Goal: Transaction & Acquisition: Purchase product/service

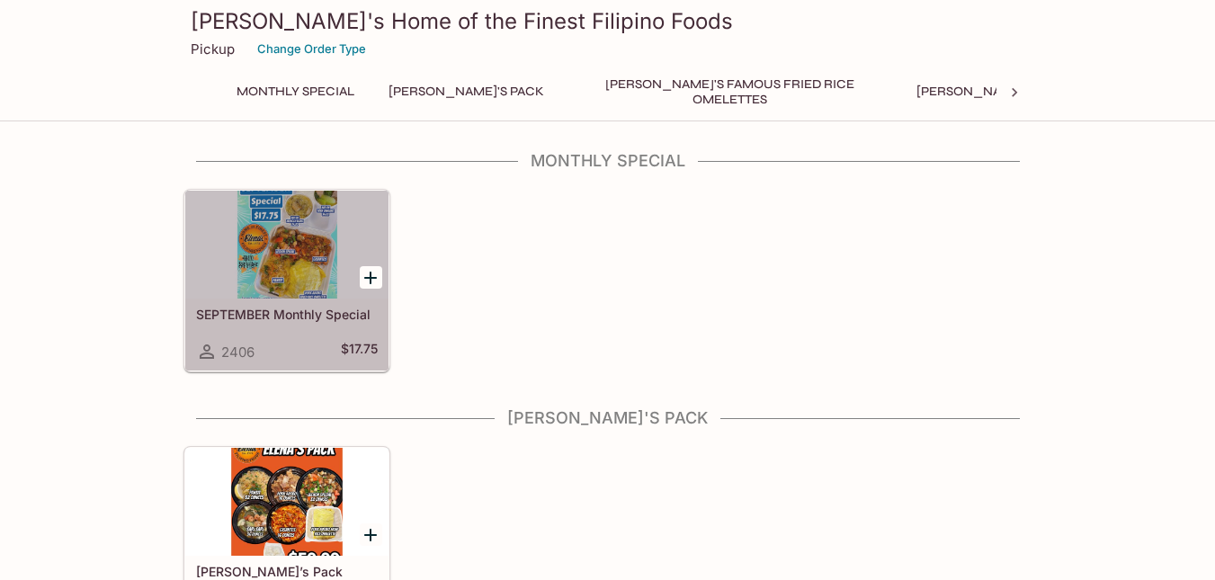
click at [283, 263] on div at bounding box center [286, 245] width 203 height 108
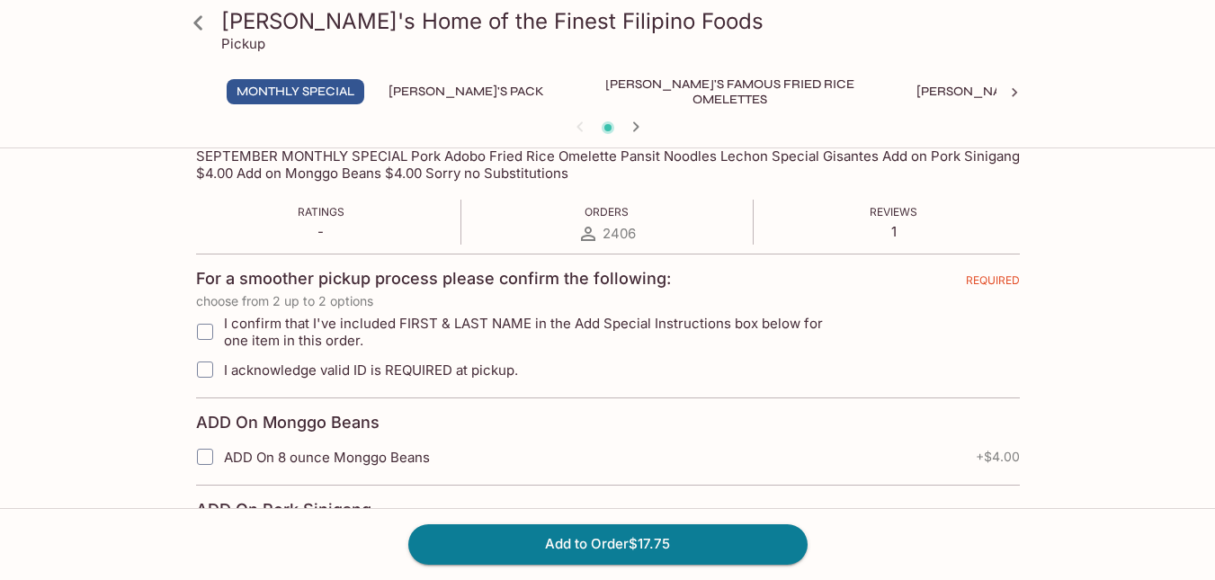
scroll to position [110, 0]
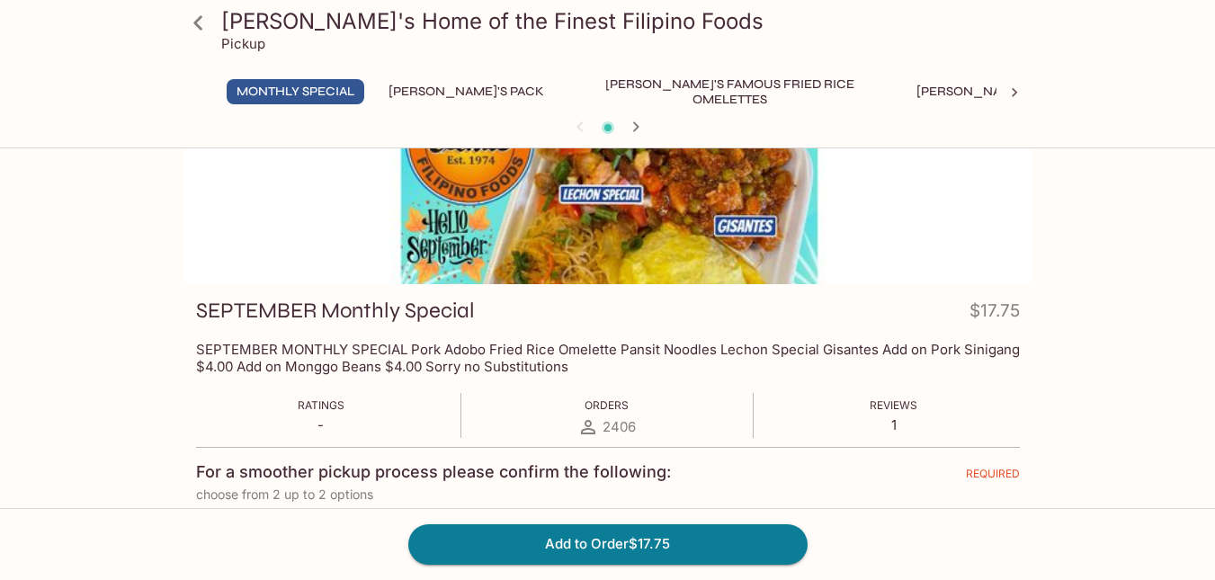
click at [196, 22] on icon at bounding box center [197, 22] width 9 height 14
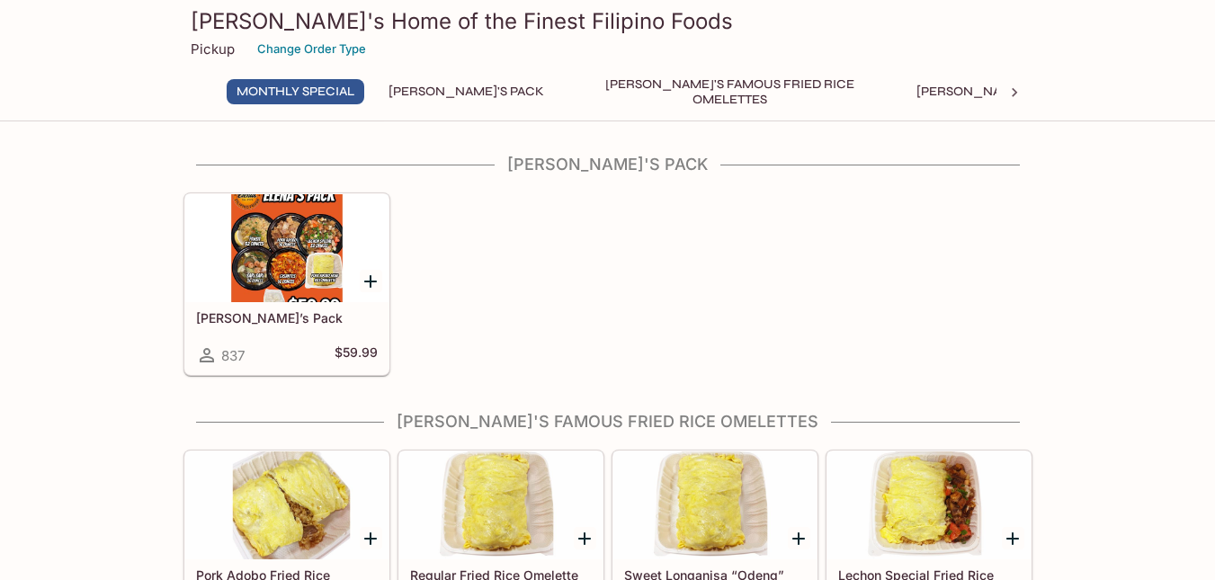
scroll to position [246, 0]
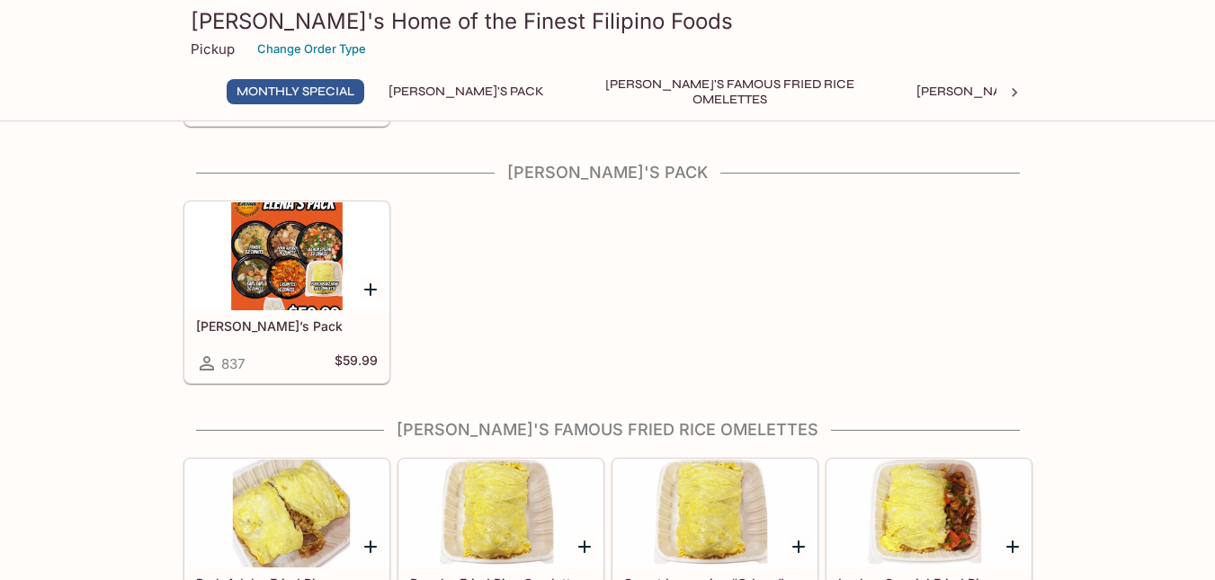
click at [300, 267] on div at bounding box center [286, 256] width 203 height 108
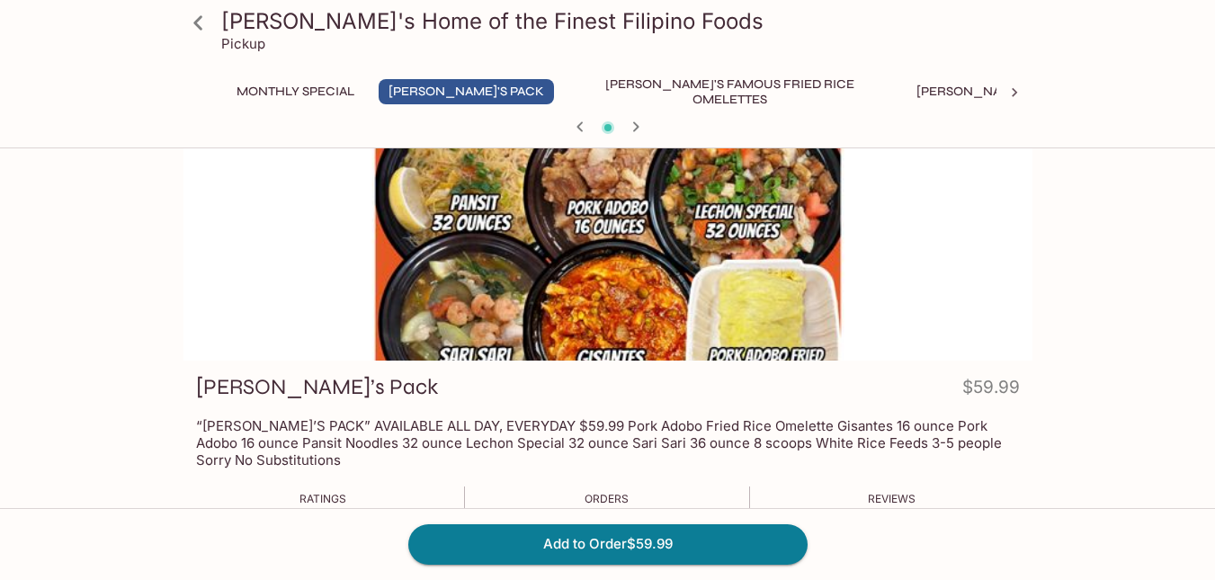
scroll to position [43, 0]
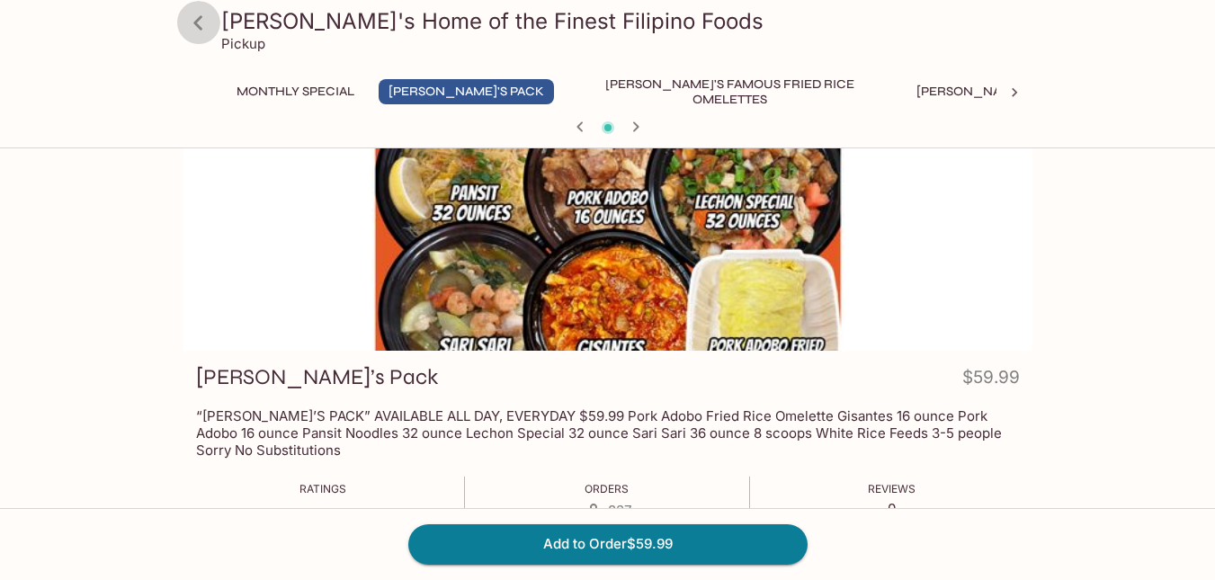
click at [194, 22] on icon at bounding box center [197, 22] width 9 height 14
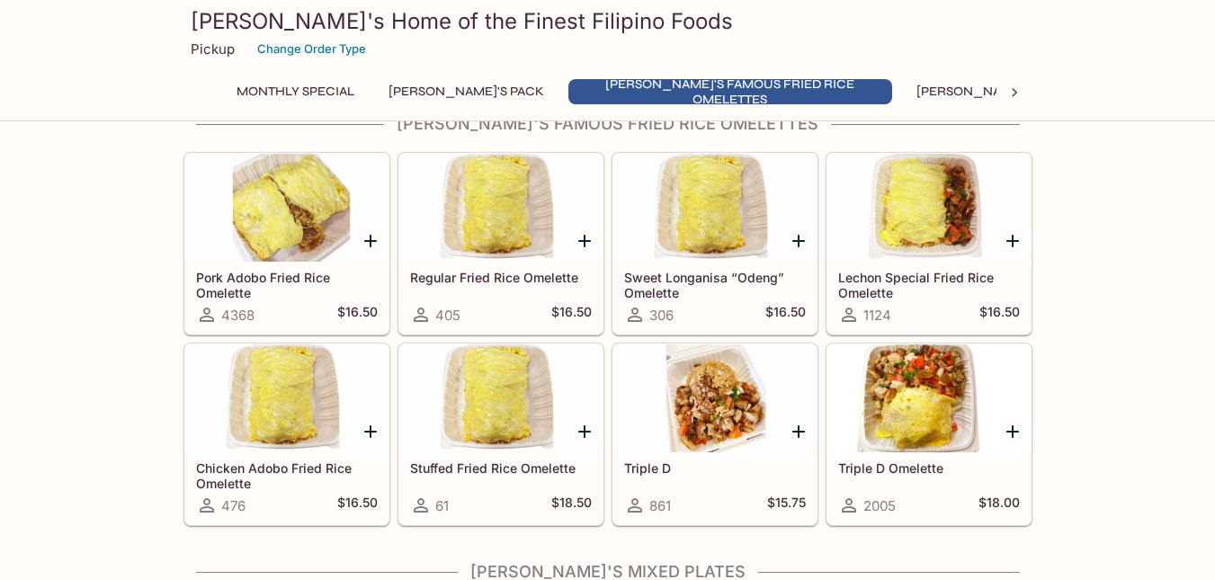
scroll to position [544, 0]
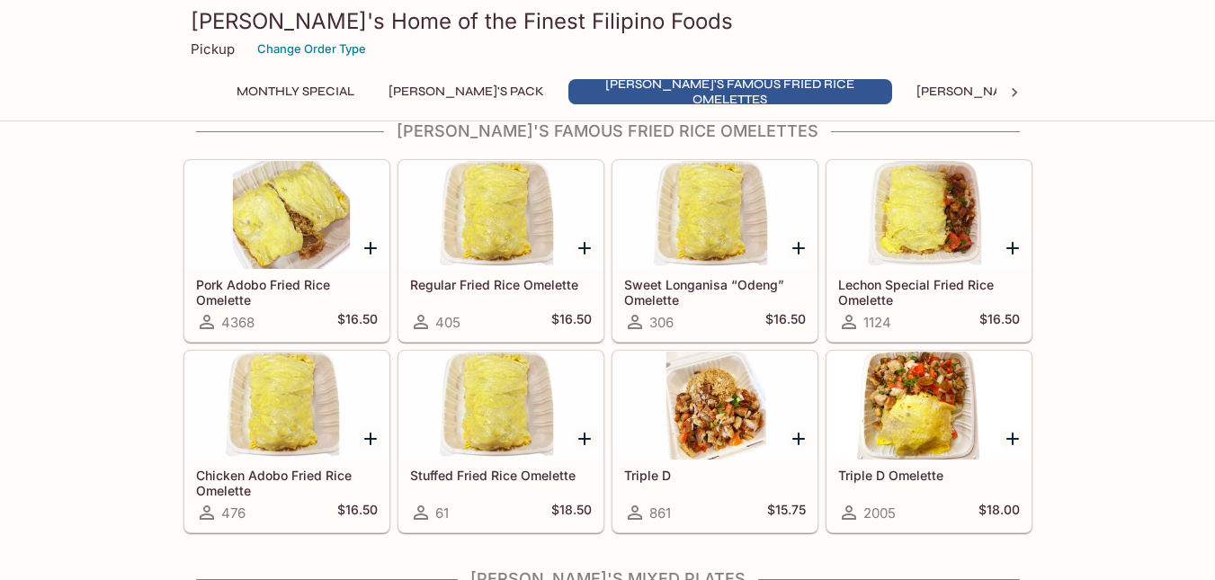
click at [709, 431] on div at bounding box center [714, 406] width 203 height 108
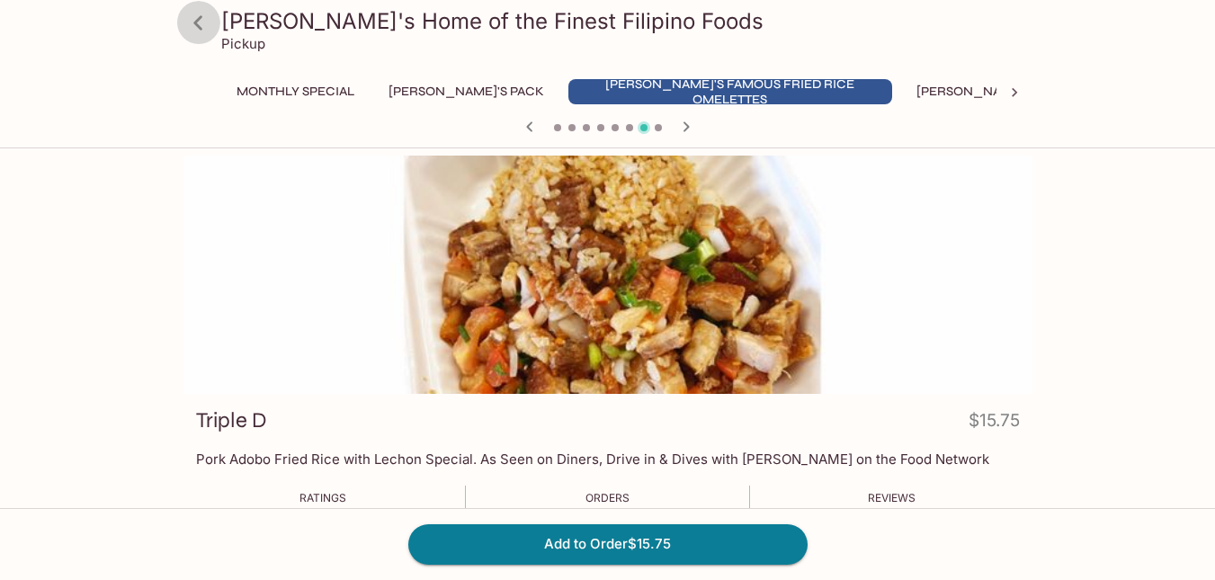
click at [196, 25] on icon at bounding box center [197, 22] width 9 height 14
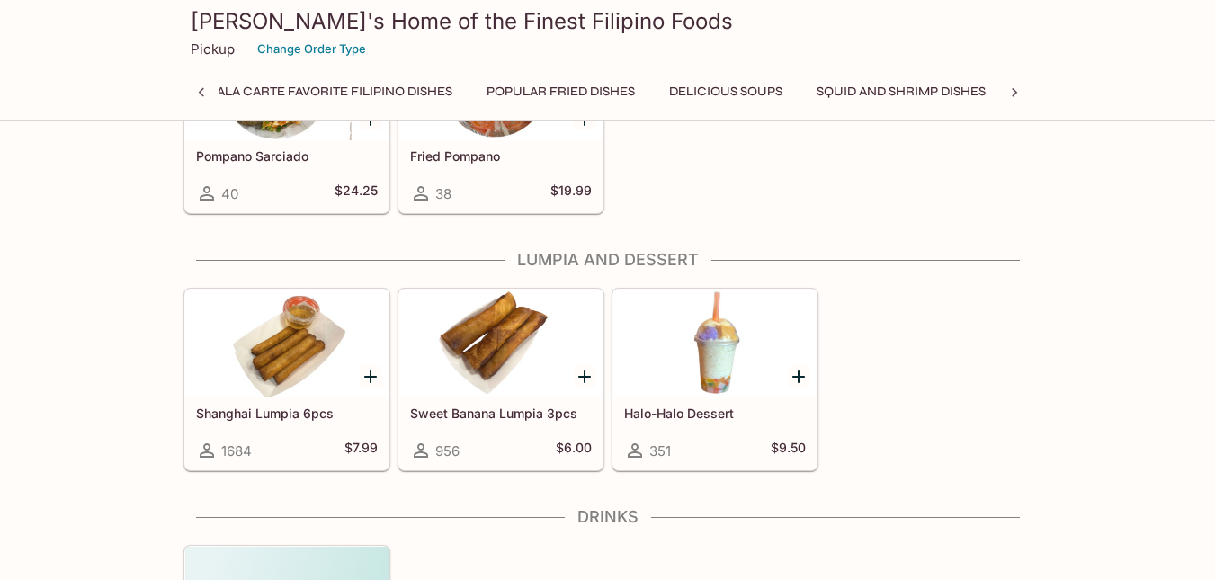
scroll to position [3389, 0]
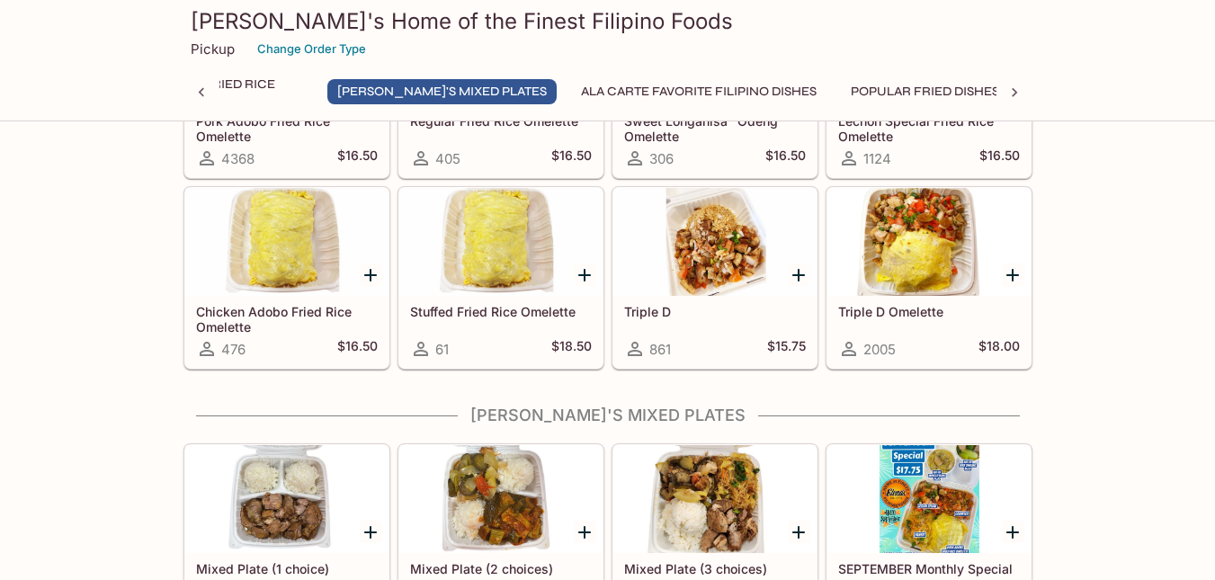
scroll to position [0, 0]
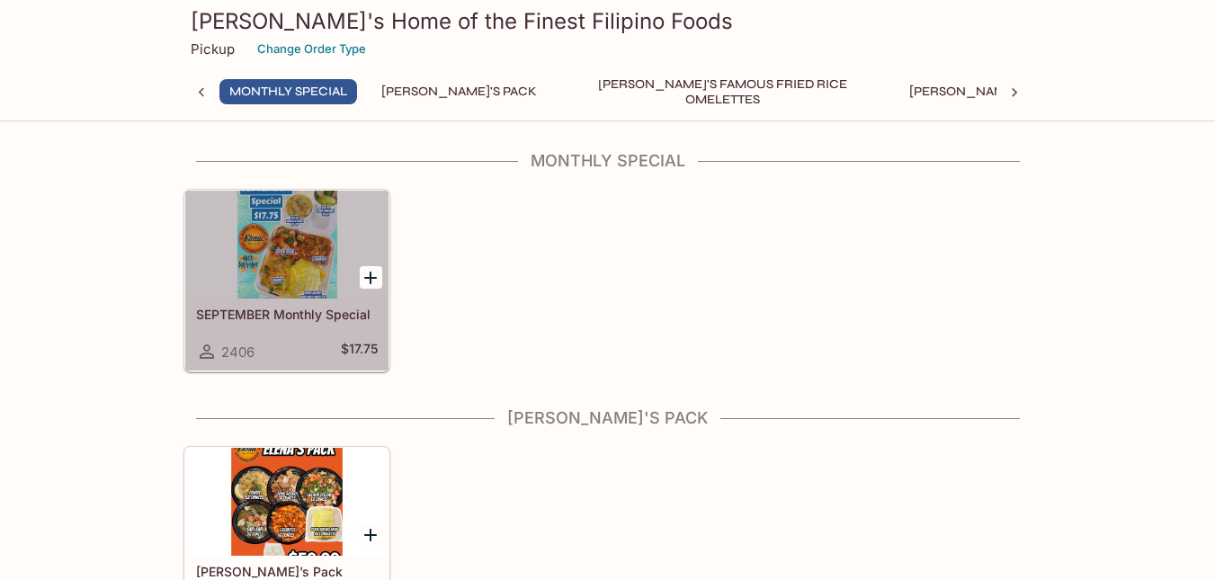
click at [266, 278] on div at bounding box center [286, 245] width 203 height 108
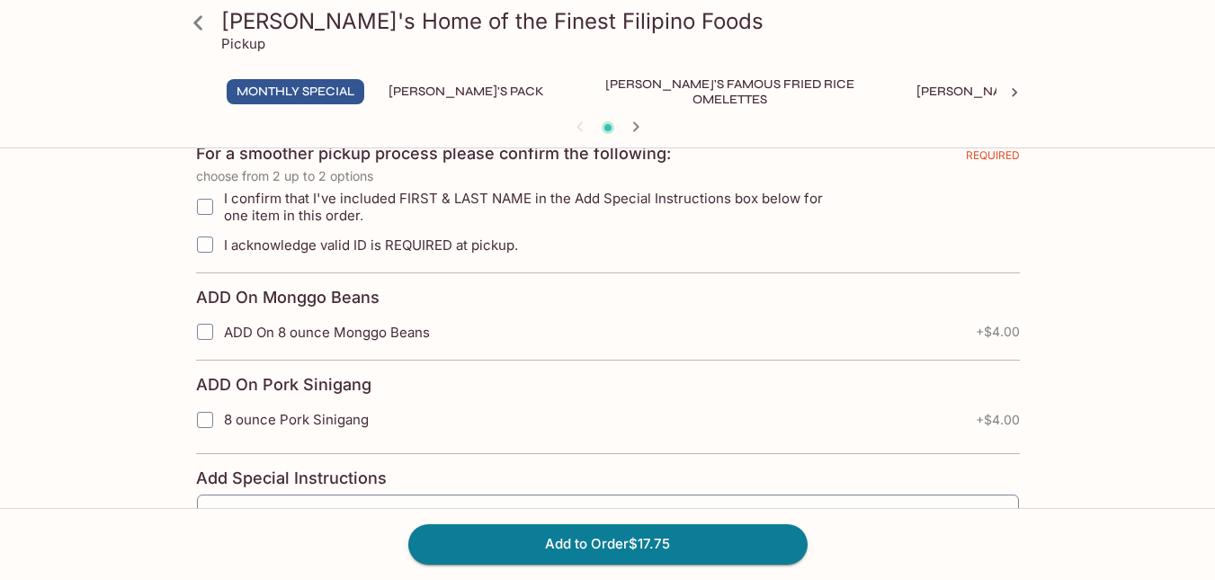
scroll to position [413, 0]
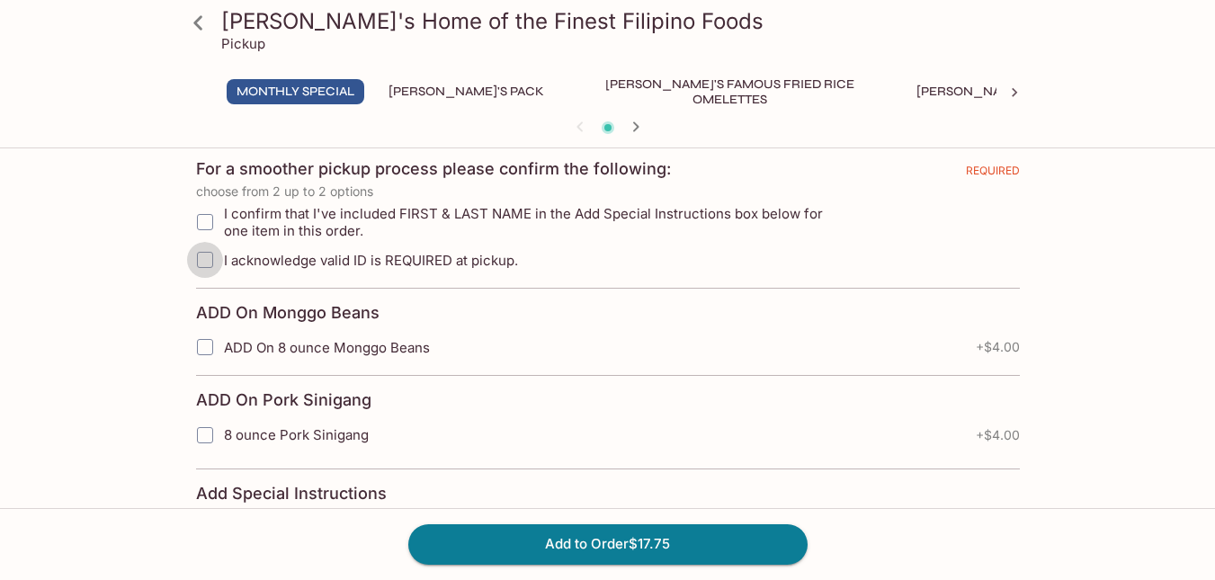
click at [207, 257] on input "I acknowledge valid ID is REQUIRED at pickup." at bounding box center [205, 260] width 36 height 36
checkbox input "true"
click at [203, 220] on input "I confirm that I've included FIRST & LAST NAME in the Add Special Instructions …" at bounding box center [205, 222] width 36 height 36
checkbox input "true"
click at [207, 346] on input "ADD On 8 ounce Monggo Beans" at bounding box center [205, 347] width 36 height 36
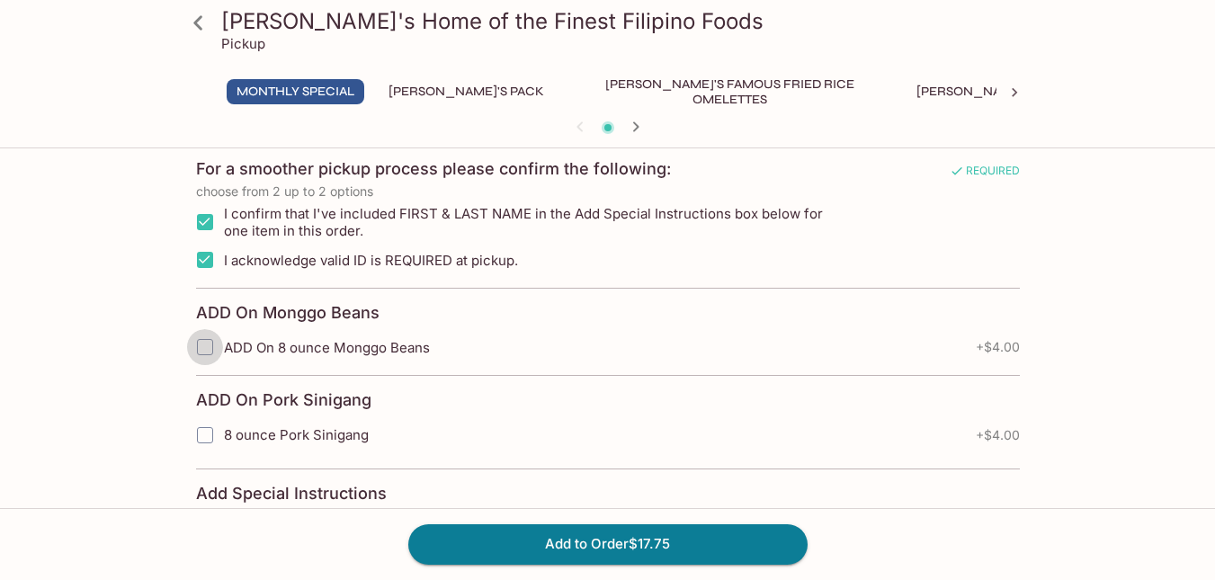
checkbox input "true"
click at [206, 218] on input "I confirm that I've included FIRST & LAST NAME in the Add Special Instructions …" at bounding box center [205, 222] width 36 height 36
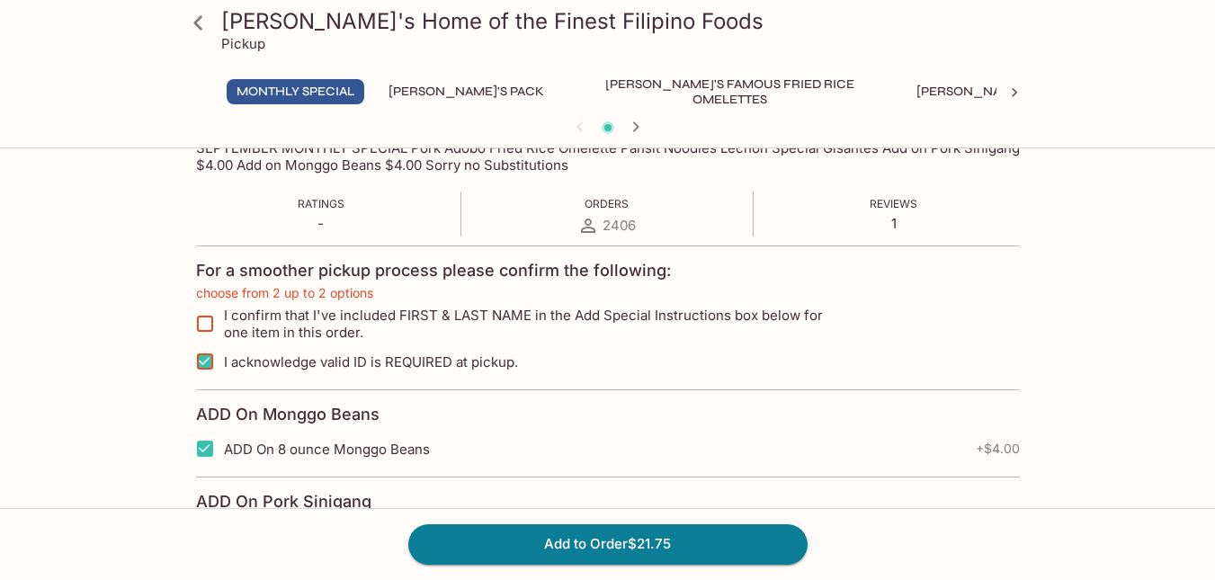
scroll to position [323, 0]
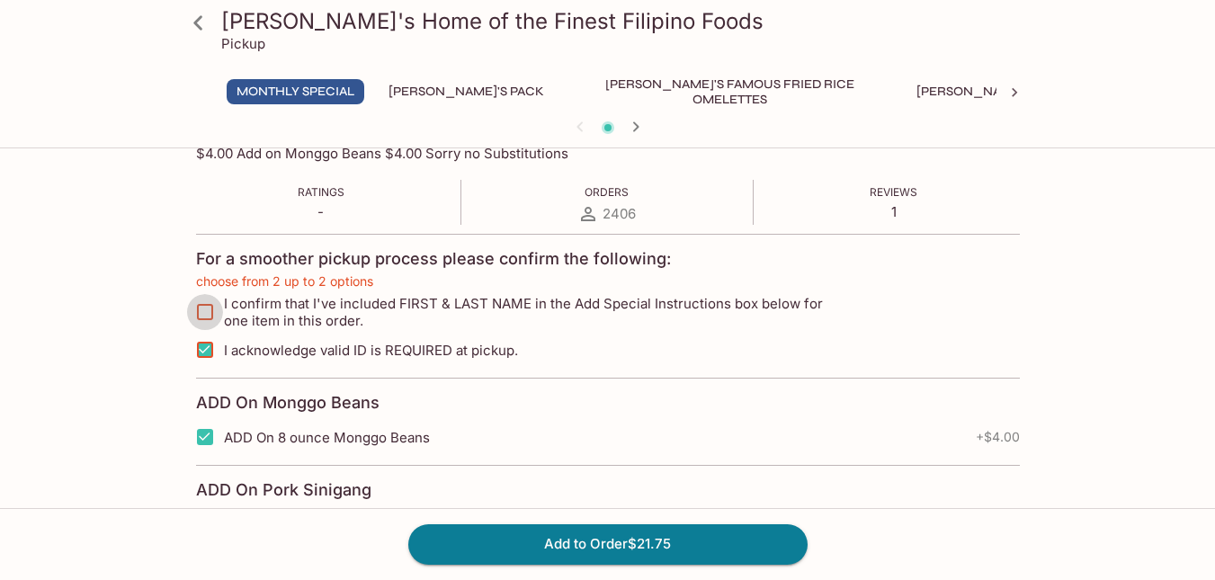
click at [207, 309] on input "I confirm that I've included FIRST & LAST NAME in the Add Special Instructions …" at bounding box center [205, 312] width 36 height 36
checkbox input "true"
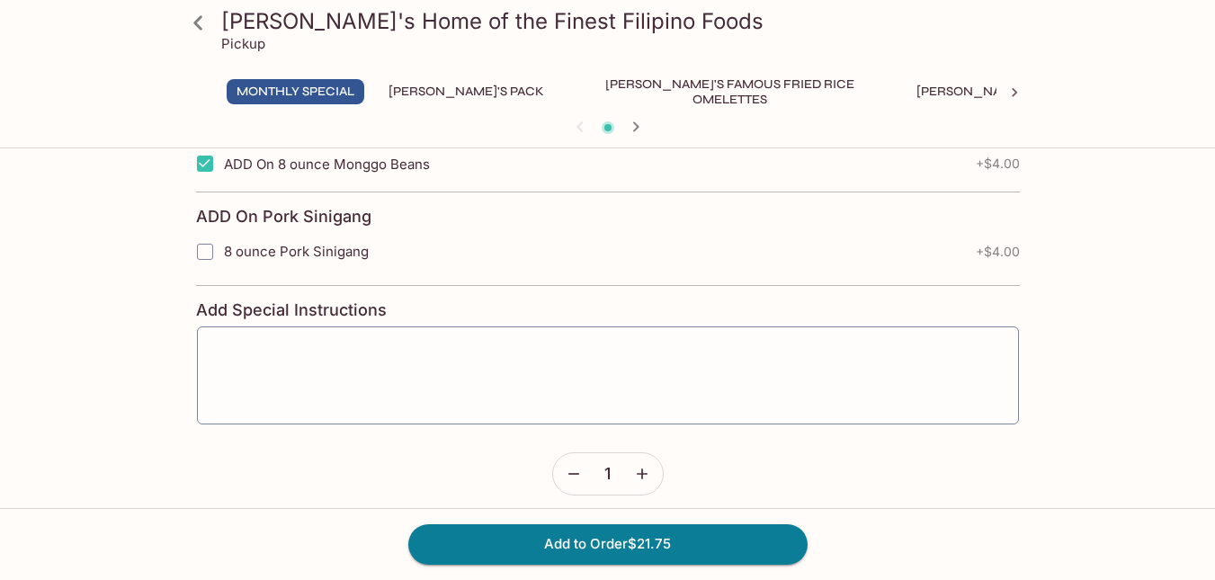
scroll to position [610, 0]
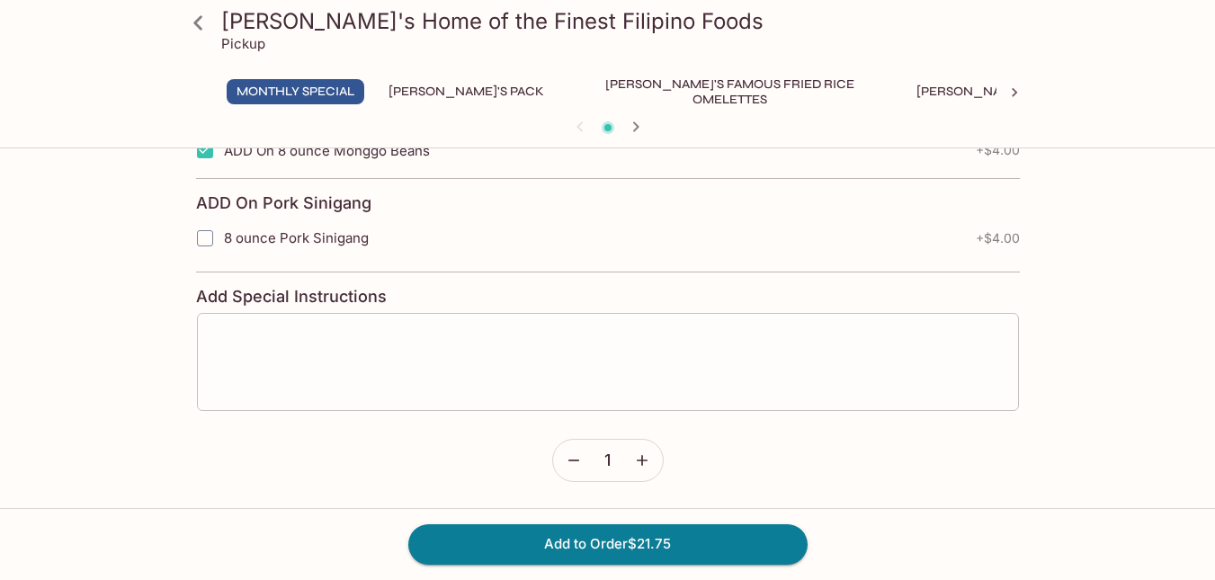
click at [514, 351] on textarea at bounding box center [608, 362] width 797 height 68
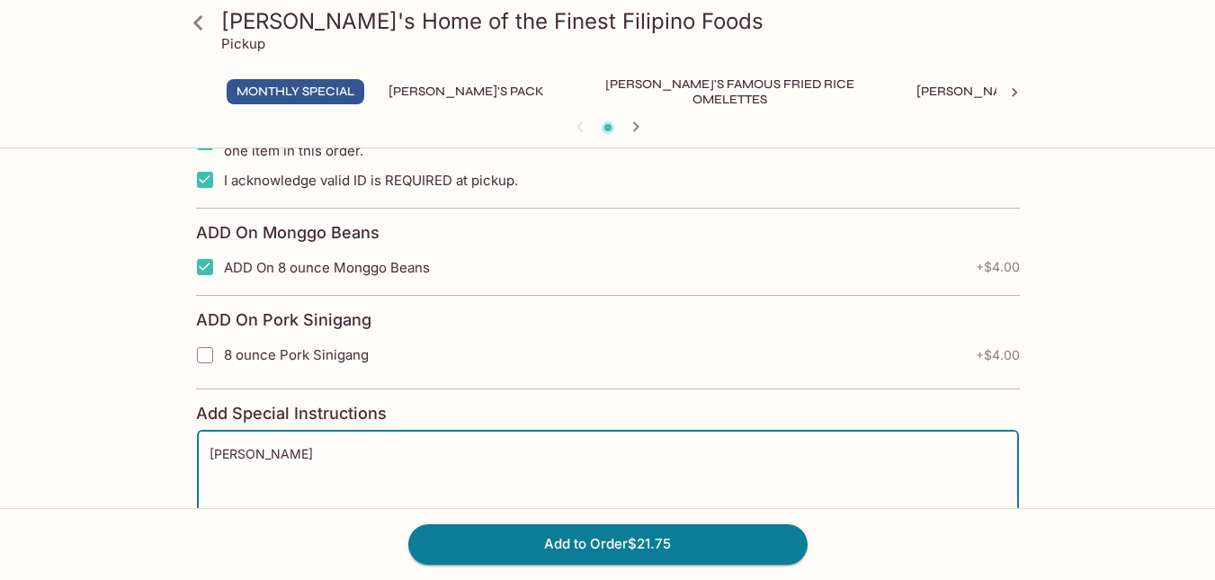
scroll to position [473, 0]
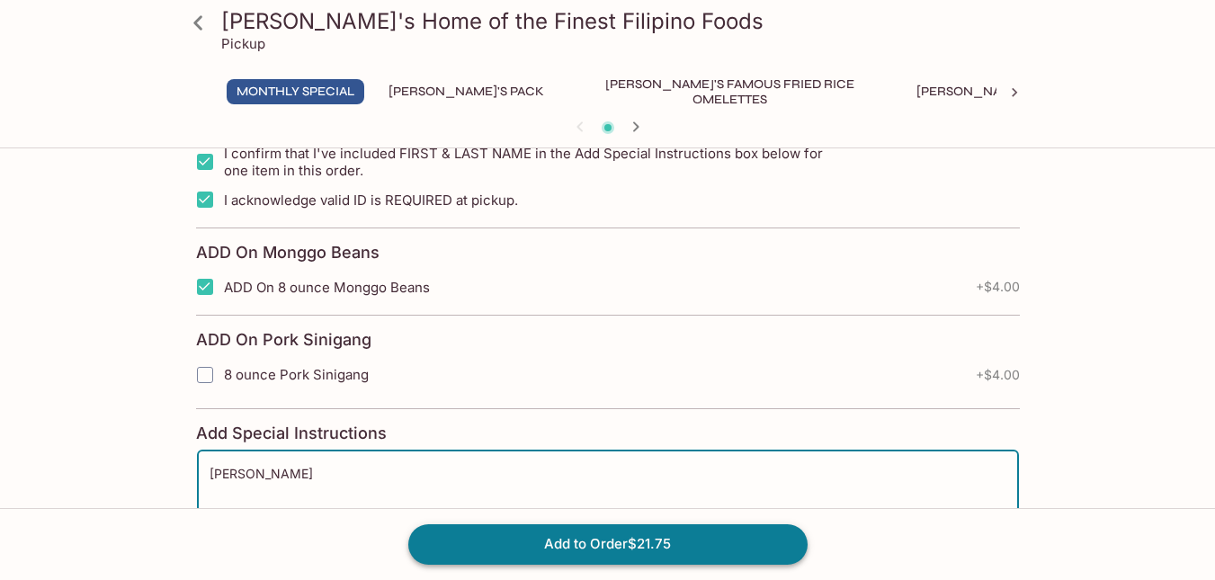
type textarea "[PERSON_NAME]"
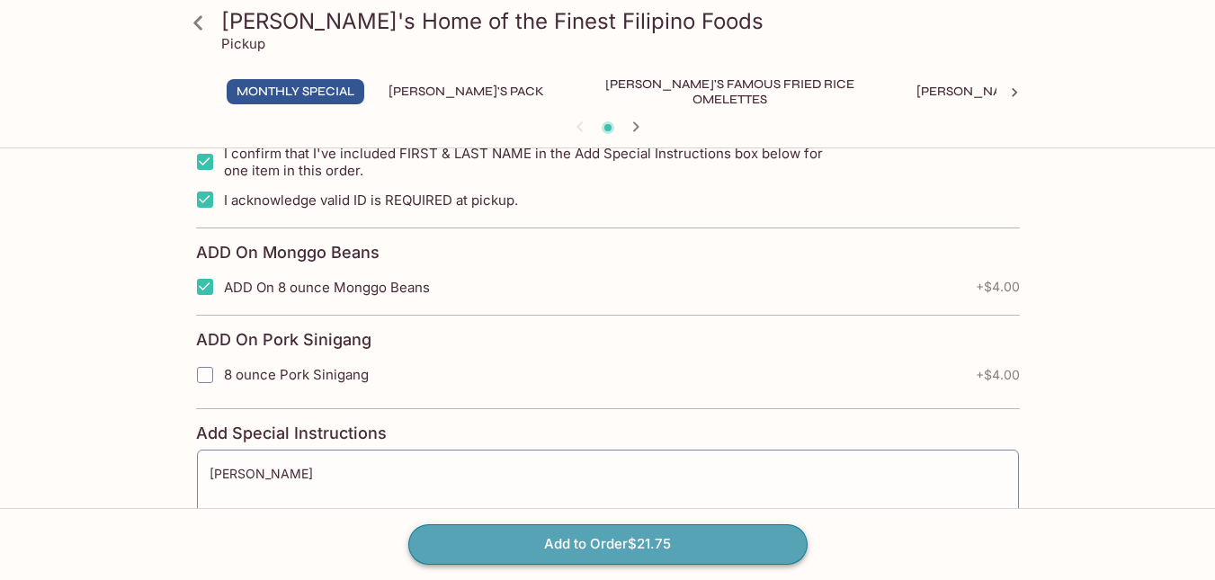
click at [615, 545] on button "Add to Order $21.75" at bounding box center [607, 544] width 399 height 40
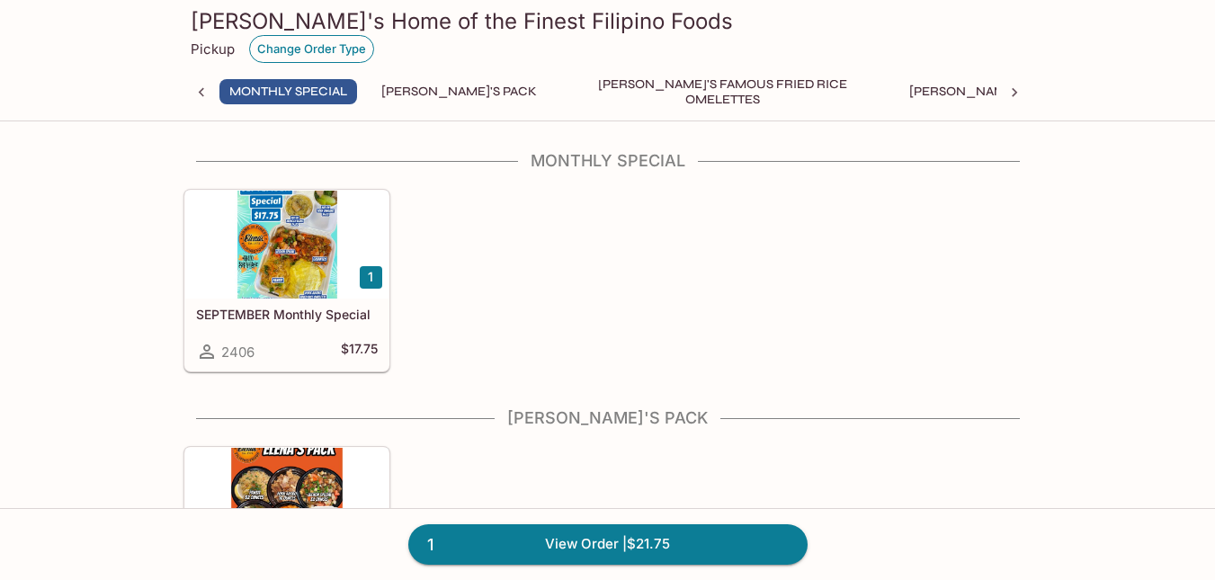
click at [294, 49] on button "Change Order Type" at bounding box center [311, 49] width 125 height 28
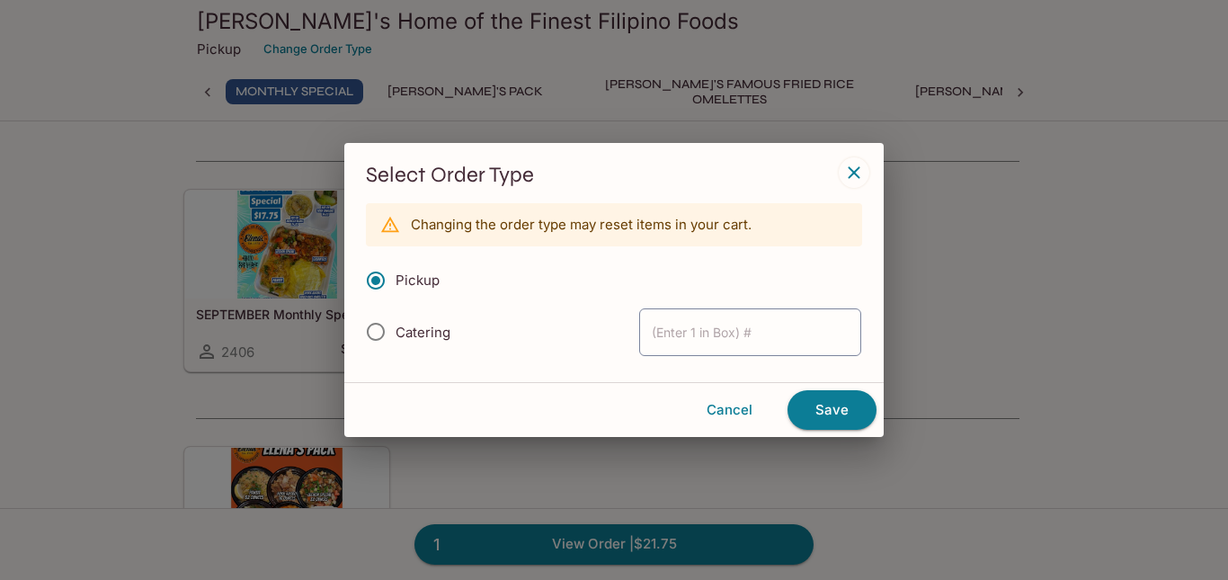
click at [857, 169] on icon "button" at bounding box center [854, 172] width 12 height 12
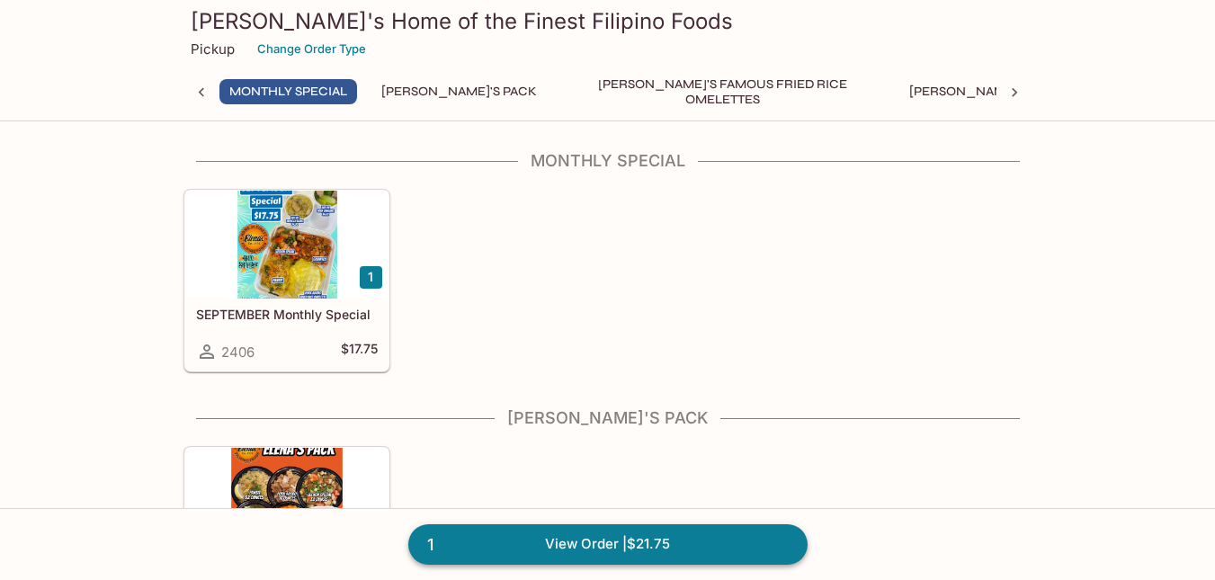
click at [590, 541] on link "1 View Order | $21.75" at bounding box center [607, 544] width 399 height 40
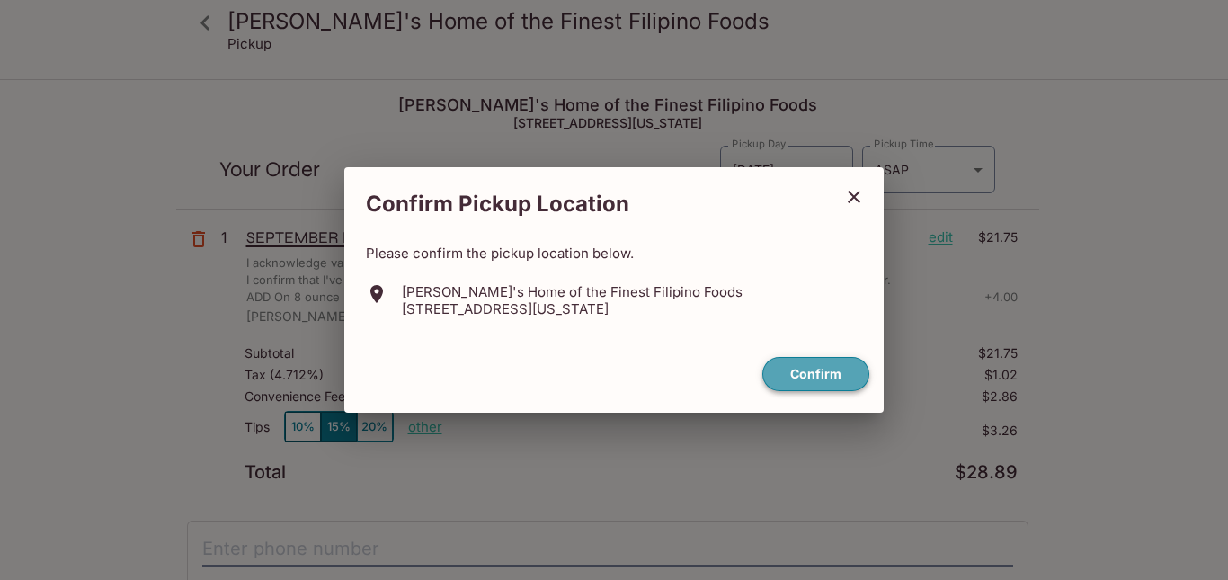
click at [810, 380] on button "Confirm" at bounding box center [816, 374] width 107 height 35
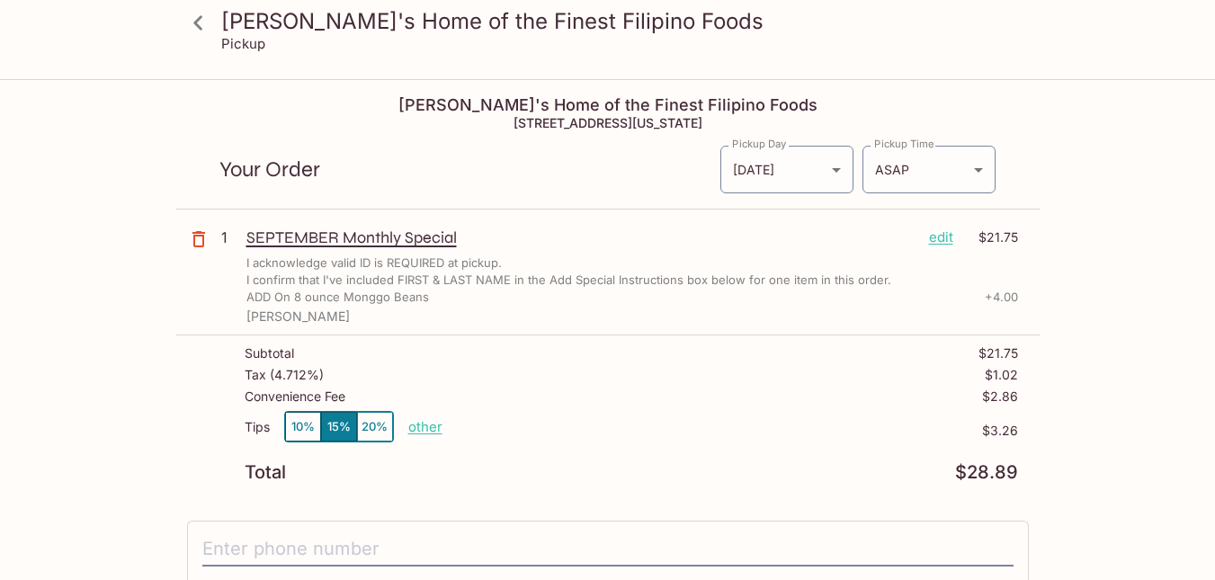
click at [434, 428] on p "other" at bounding box center [425, 426] width 34 height 17
type input "0.00"
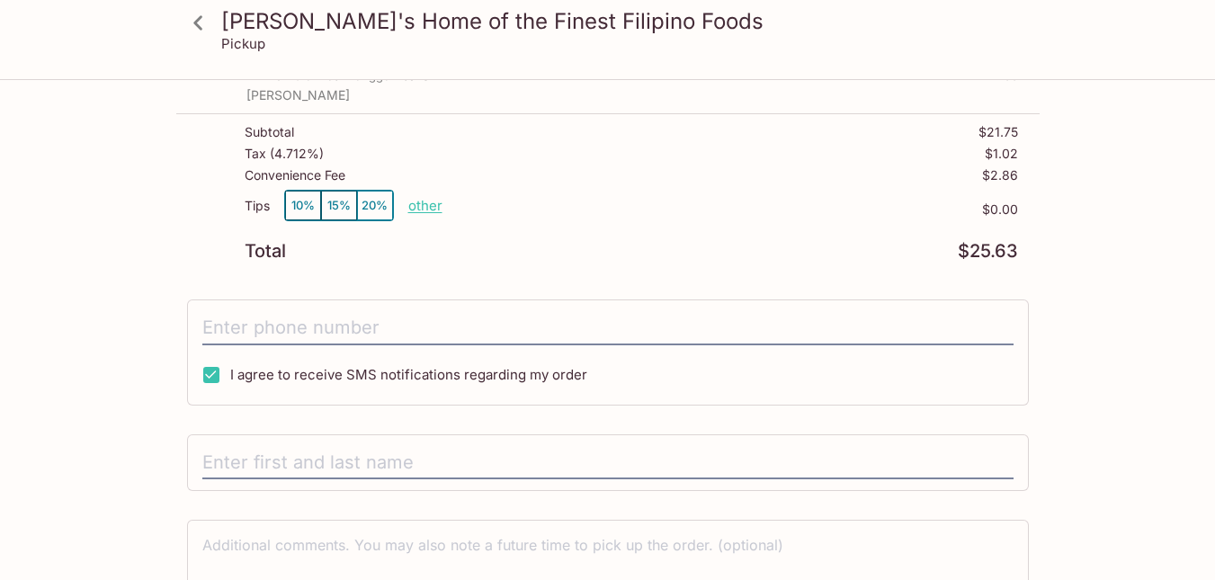
scroll to position [240, 0]
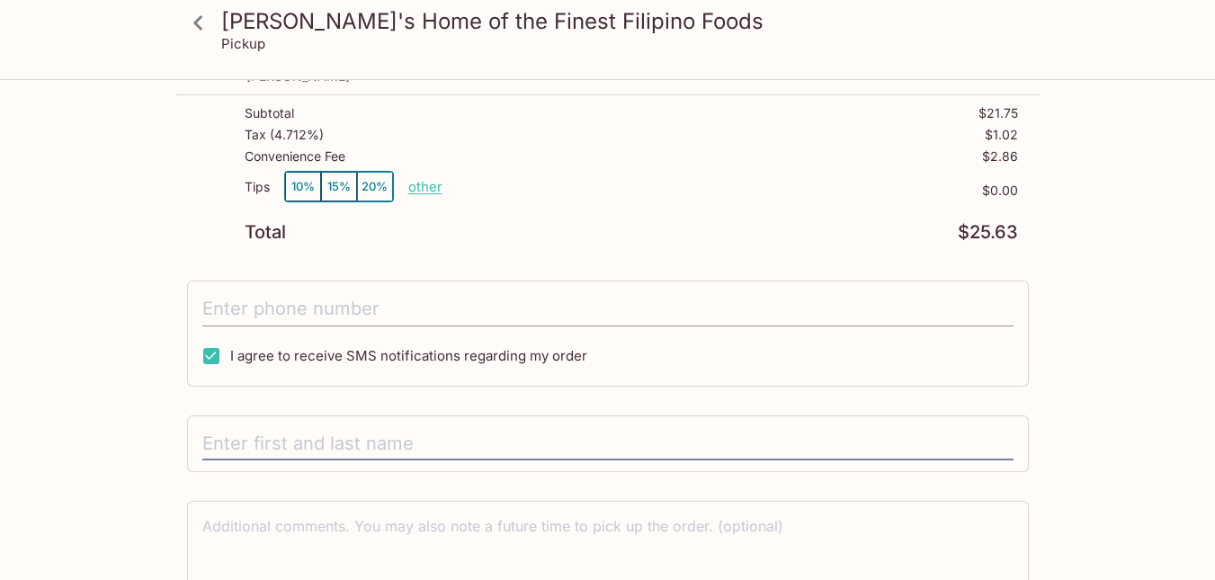
click at [601, 311] on input "tel" at bounding box center [607, 309] width 811 height 34
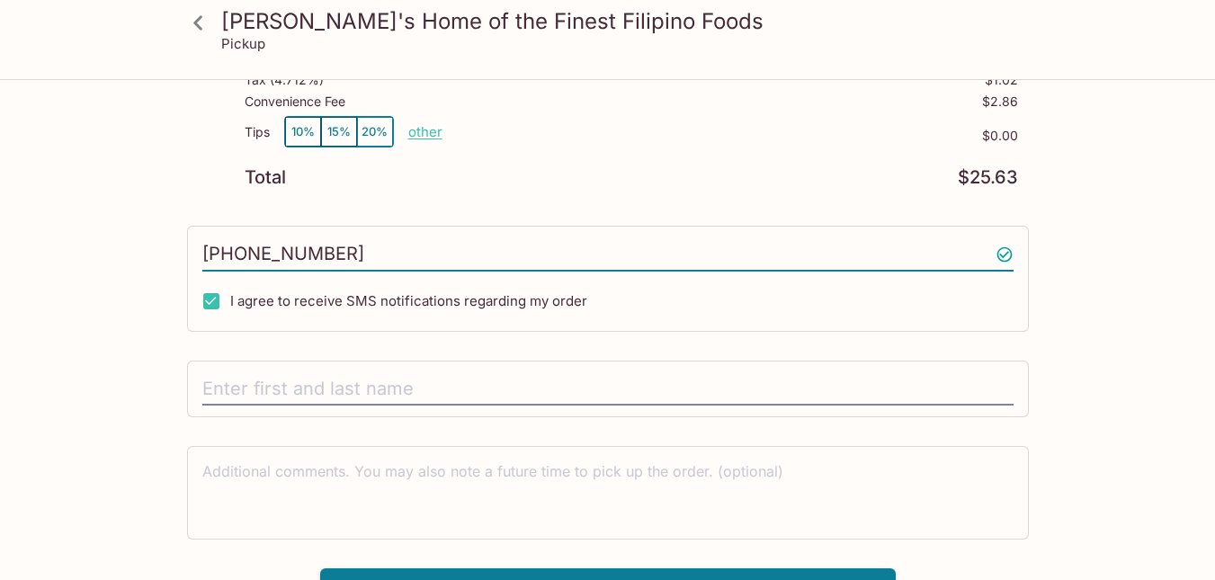
scroll to position [328, 0]
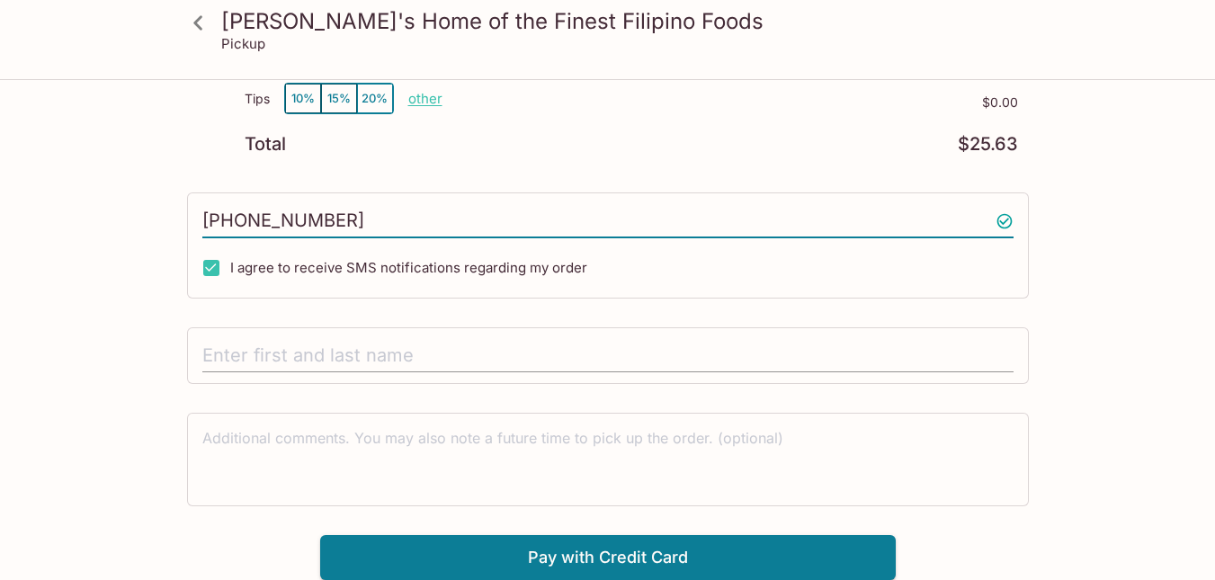
type input "[PHONE_NUMBER]"
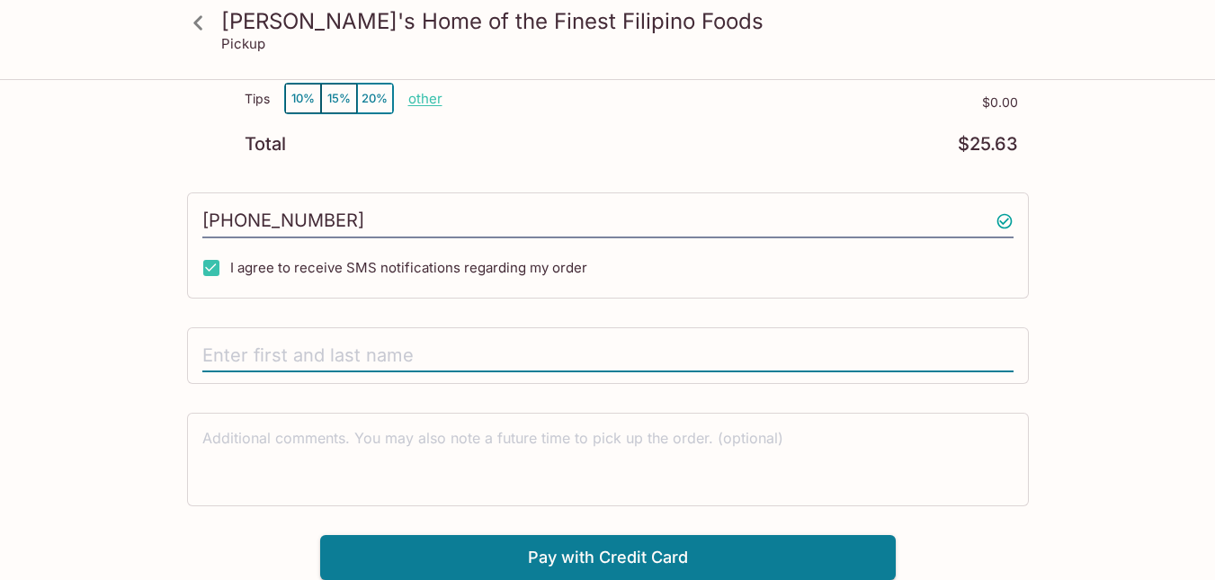
click at [897, 357] on input "text" at bounding box center [607, 356] width 811 height 34
click at [912, 357] on input "text" at bounding box center [607, 356] width 811 height 34
type input "[PERSON_NAME]"
click at [672, 554] on button "Pay with Credit Card" at bounding box center [608, 557] width 576 height 45
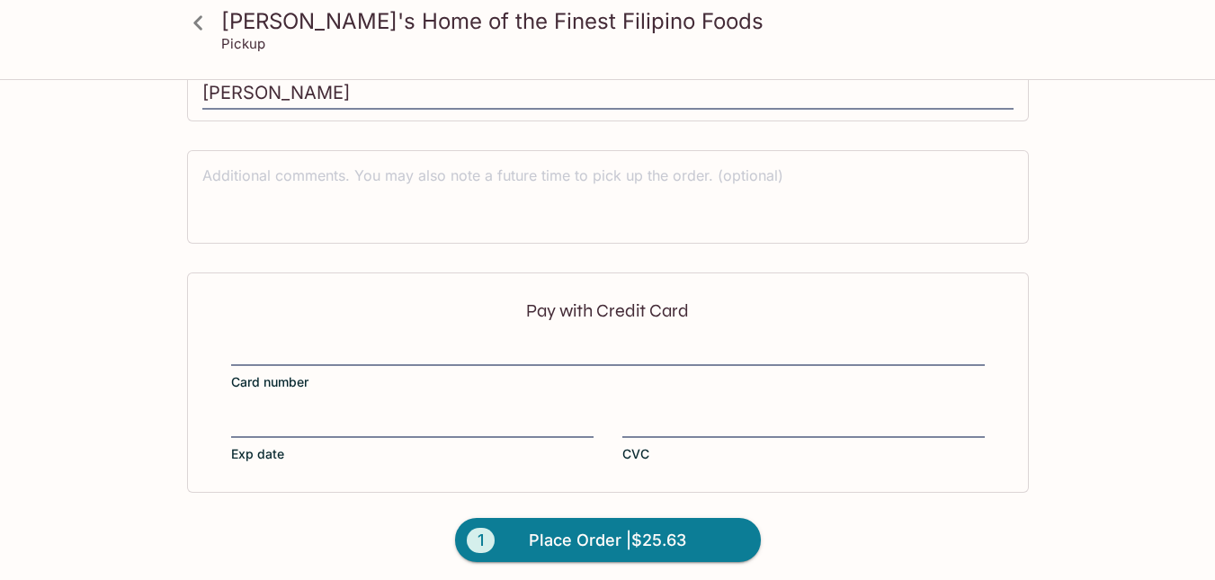
scroll to position [598, 0]
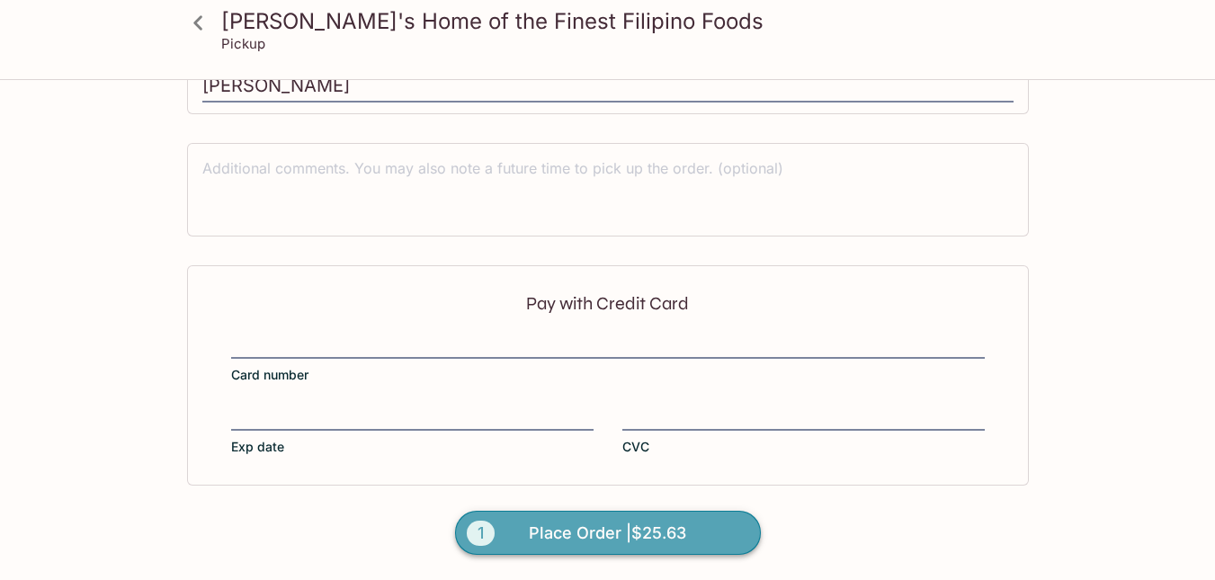
click at [612, 529] on span "Place Order | $25.63" at bounding box center [607, 533] width 157 height 29
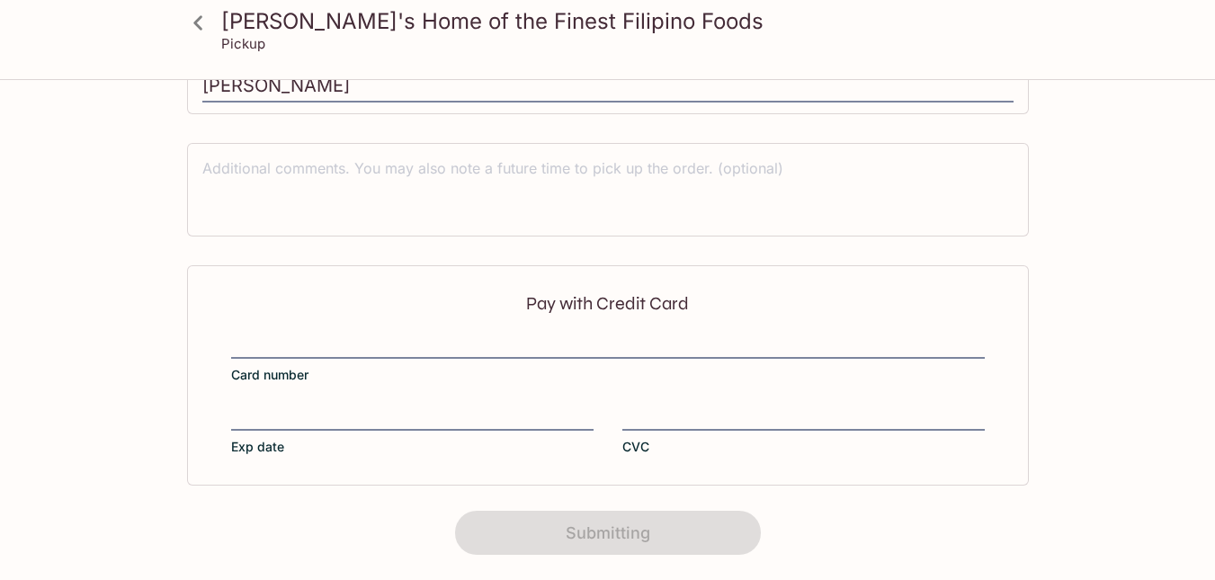
scroll to position [476, 0]
